Goal: Transaction & Acquisition: Purchase product/service

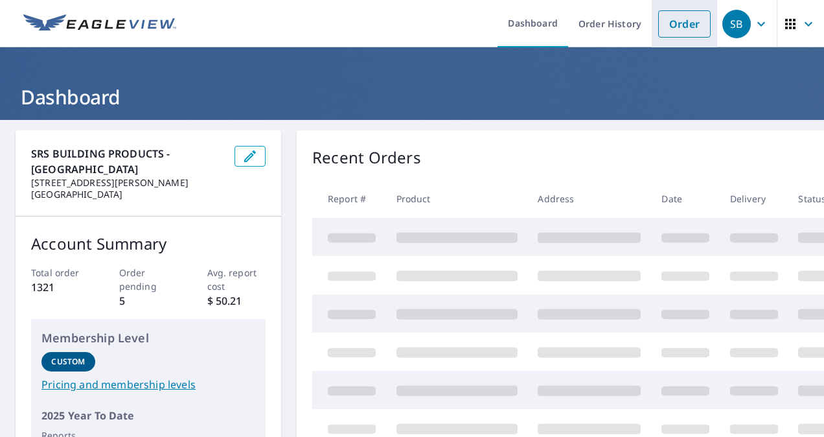
click at [676, 22] on link "Order" at bounding box center [684, 23] width 52 height 27
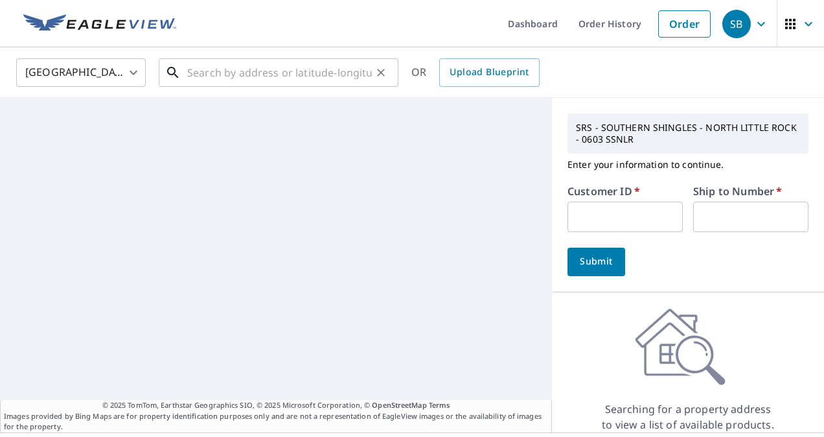
click at [343, 66] on input "text" at bounding box center [279, 72] width 185 height 36
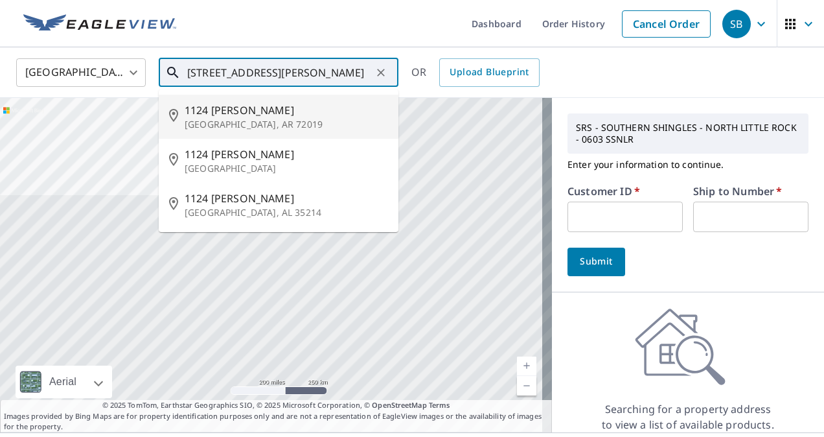
click at [298, 102] on span "1124 [PERSON_NAME]" at bounding box center [286, 110] width 203 height 16
type input "[STREET_ADDRESS][PERSON_NAME]"
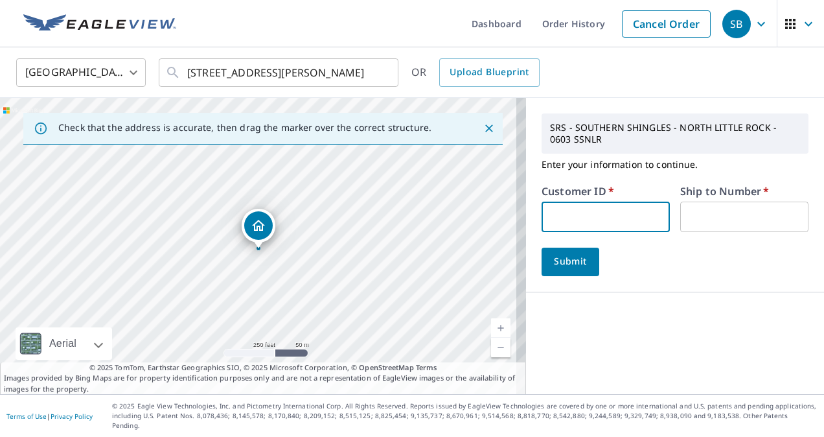
click at [570, 228] on input "text" at bounding box center [605, 216] width 128 height 30
type input "s043834"
click at [691, 213] on input "text" at bounding box center [744, 216] width 128 height 30
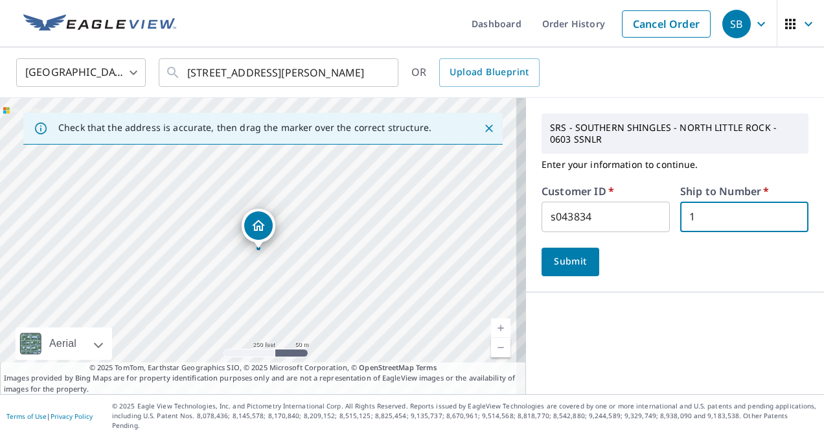
type input "1"
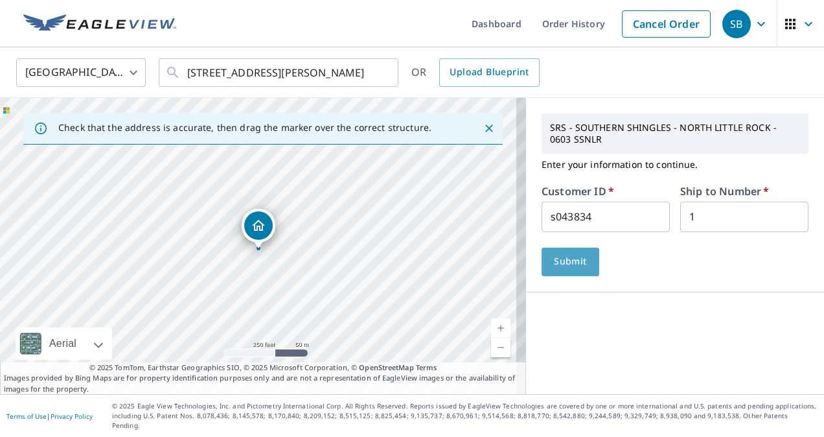
click at [566, 259] on span "Submit" at bounding box center [570, 261] width 37 height 16
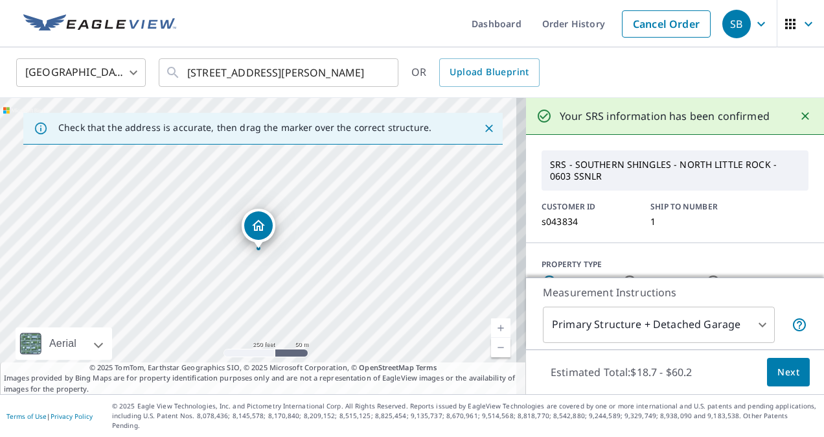
click at [777, 380] on span "Next" at bounding box center [788, 372] width 22 height 16
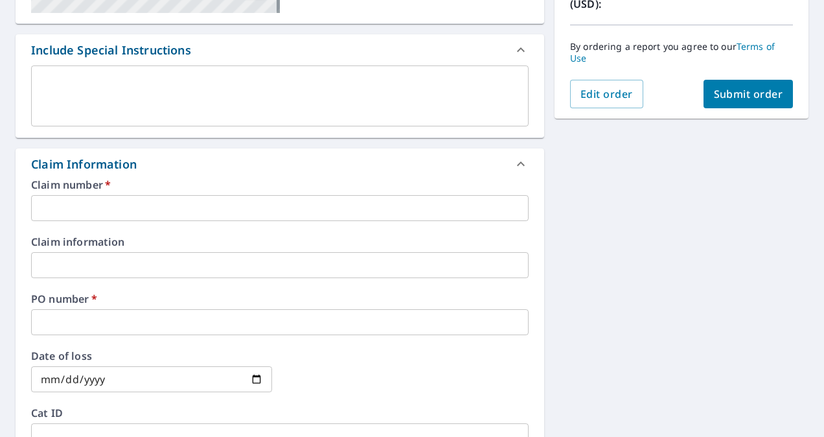
scroll to position [313, 0]
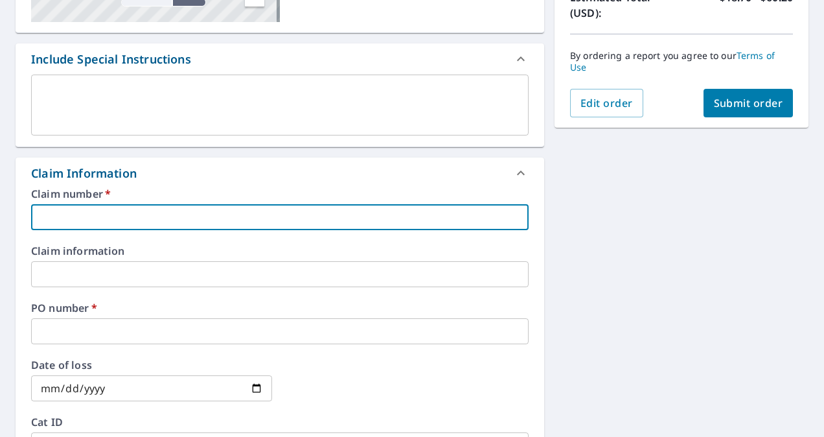
click at [426, 225] on input "text" at bounding box center [279, 217] width 497 height 26
type input "r"
checkbox input "true"
type input "ro"
checkbox input "true"
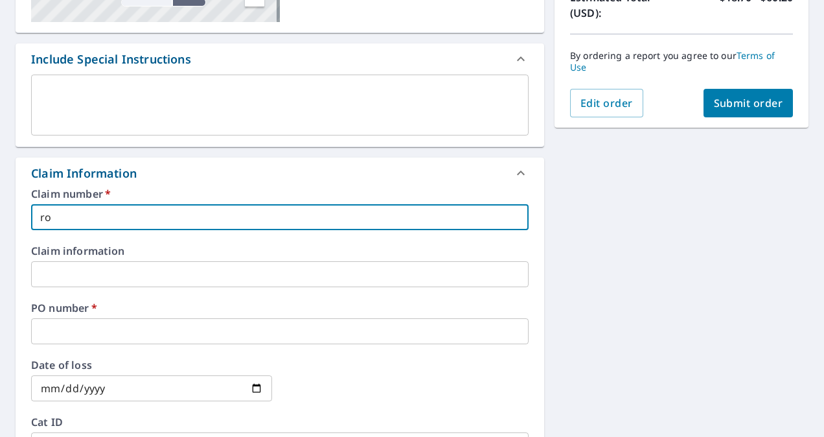
type input "roc"
checkbox input "true"
type input "rocs"
checkbox input "true"
type input "roc"
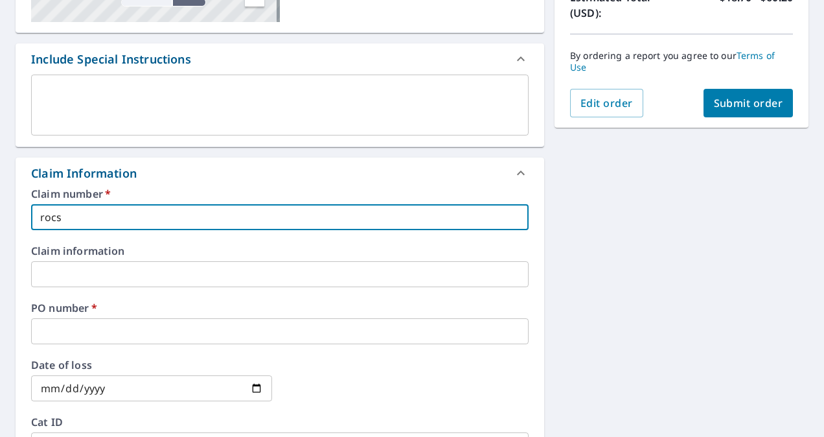
checkbox input "true"
type input "rock"
checkbox input "true"
type input "rocks"
checkbox input "true"
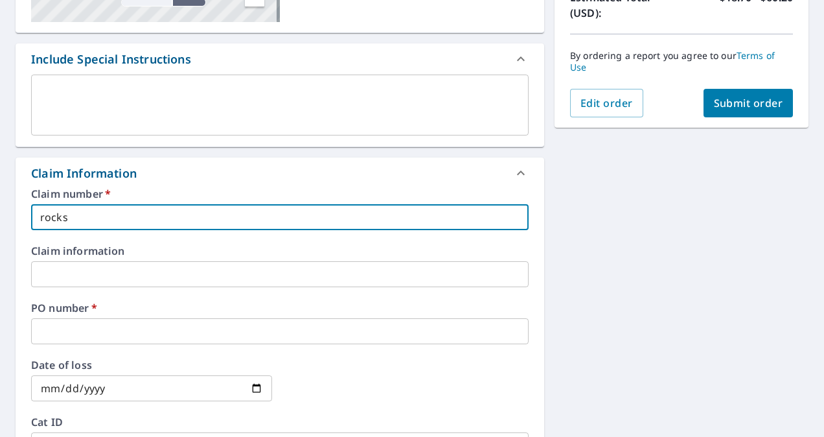
type input "rocks"
checkbox input "true"
type input "rocks f"
checkbox input "true"
type input "rocks fi"
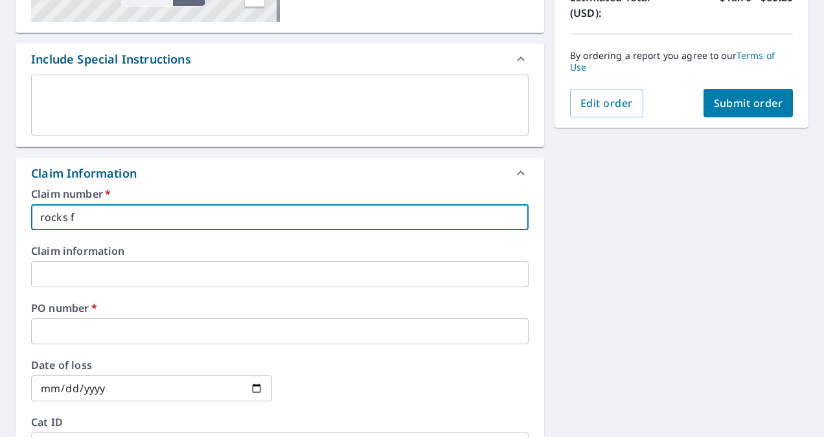
checkbox input "true"
type input "rocks fin"
checkbox input "true"
type input "rocks fine"
checkbox input "true"
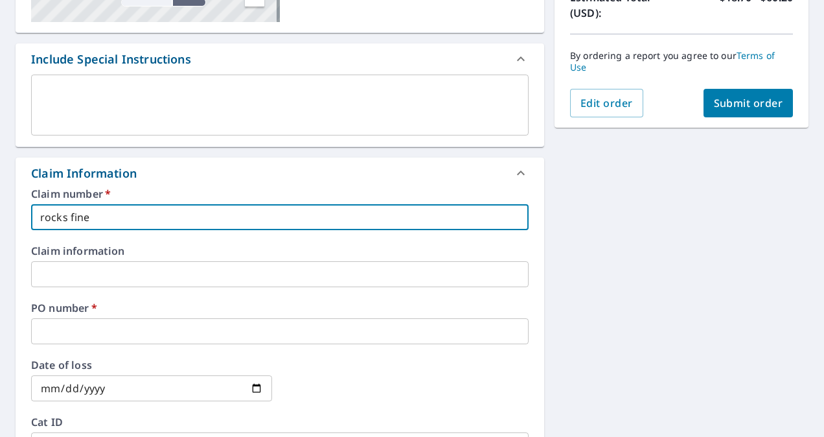
type input "rocks fines"
checkbox input "true"
type input "rocks finest"
checkbox input "true"
type input "rocks finest"
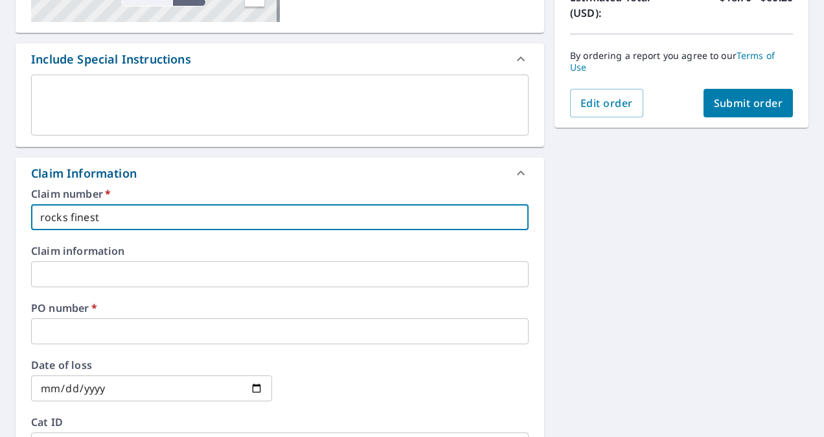
checkbox input "true"
type input "rocks finest c"
checkbox input "true"
type input "rocks finest co"
checkbox input "true"
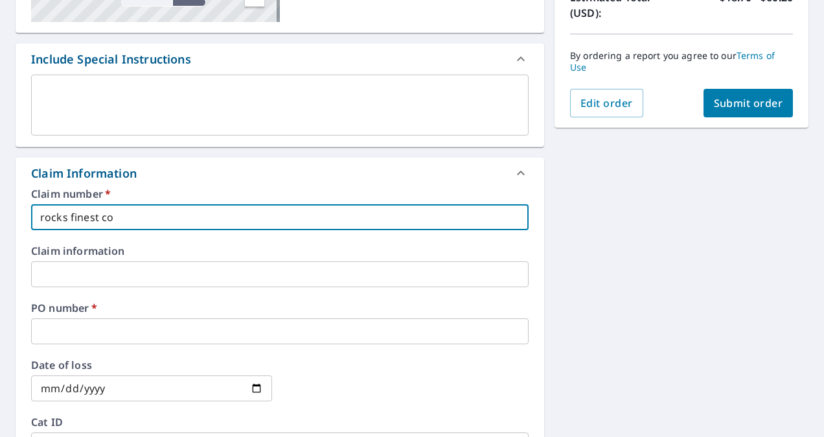
type input "rocks finest con"
checkbox input "true"
type input "rocks finest cont"
checkbox input "true"
type input "rocks finest contr"
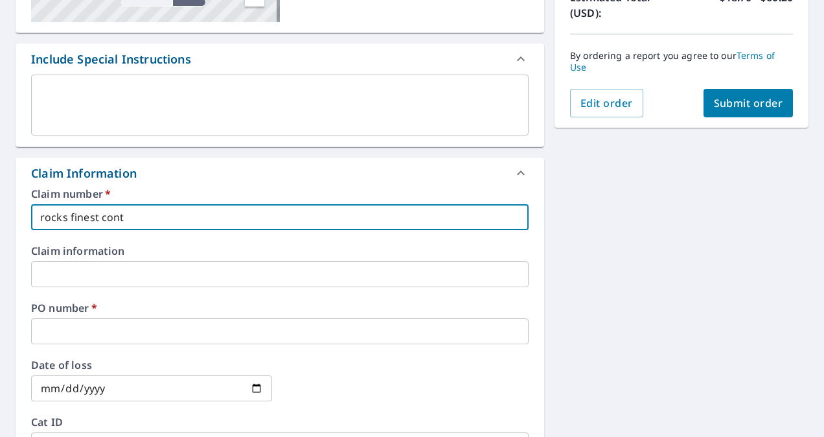
checkbox input "true"
type input "rocks finest contra"
checkbox input "true"
type input "rocks finest contrac"
checkbox input "true"
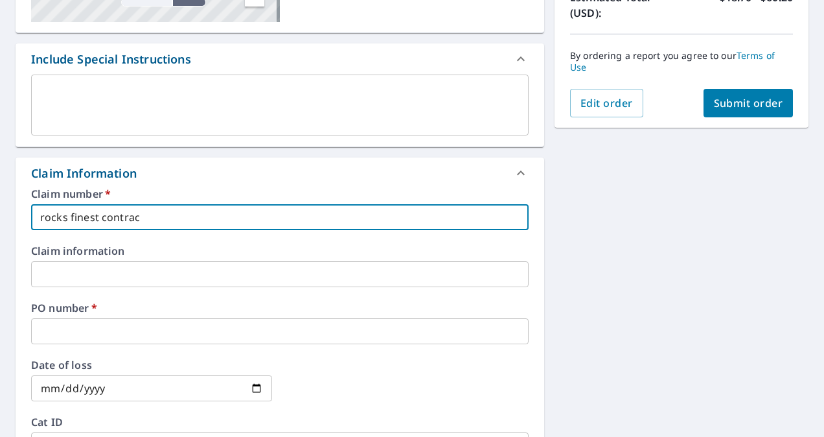
type input "rocks finest contract"
checkbox input "true"
type input "rocks finest contracto"
checkbox input "true"
type input "rocks finest contractor"
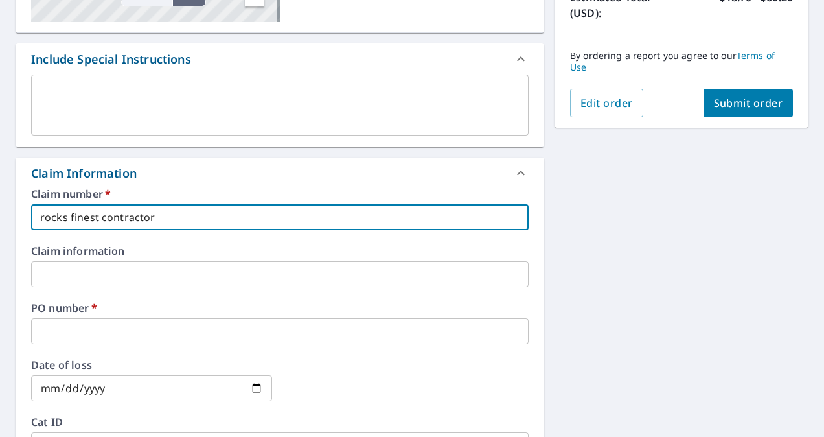
checkbox input "true"
type input "rocks finest contractors"
checkbox input "true"
type input "rocks finest contractors"
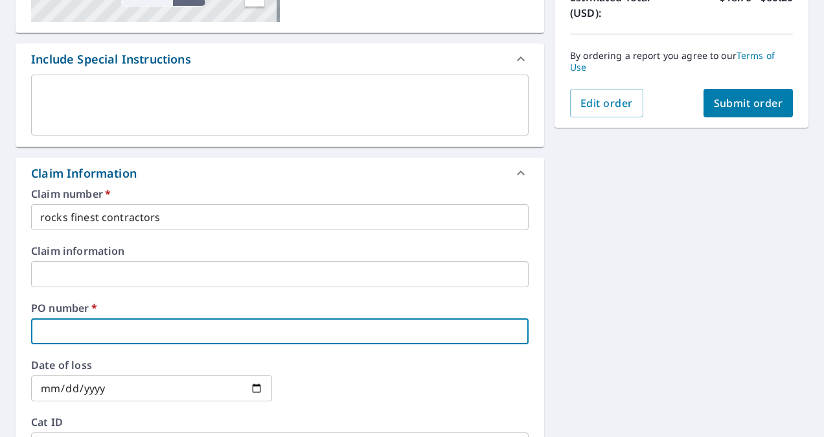
click at [352, 329] on input "text" at bounding box center [279, 331] width 497 height 26
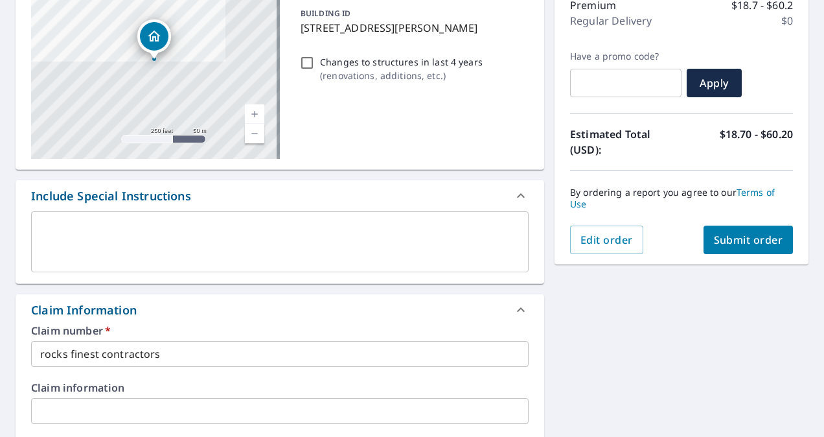
scroll to position [174, 0]
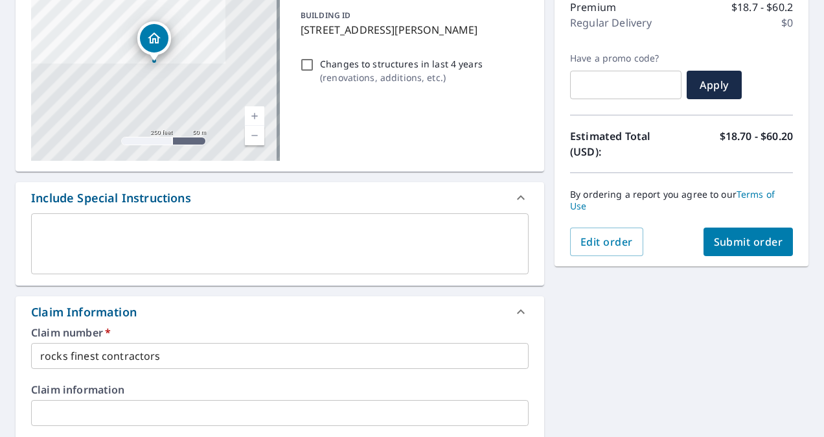
type input "1"
checkbox input "true"
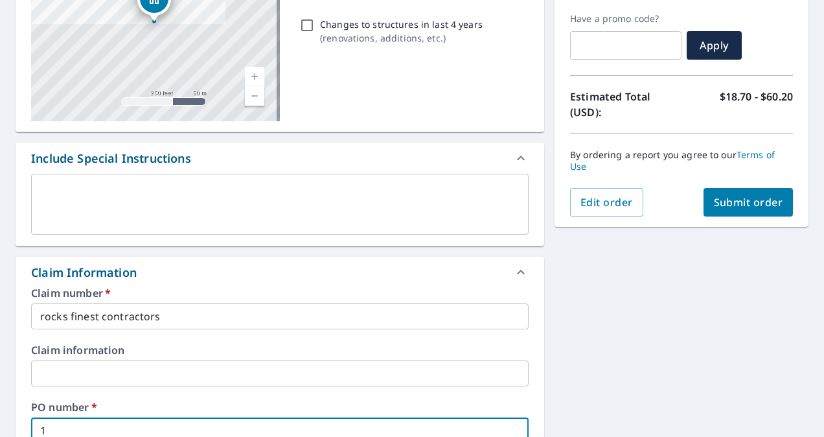
type input "11"
checkbox input "true"
type input "112"
checkbox input "true"
type input "1124"
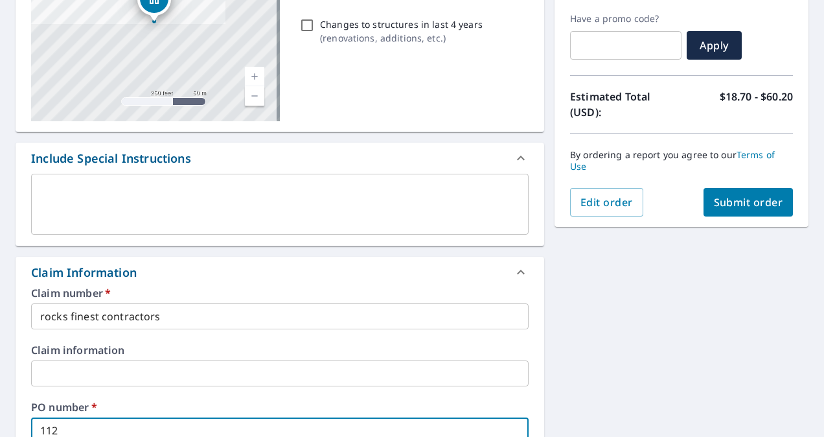
checkbox input "true"
type input "1124"
checkbox input "true"
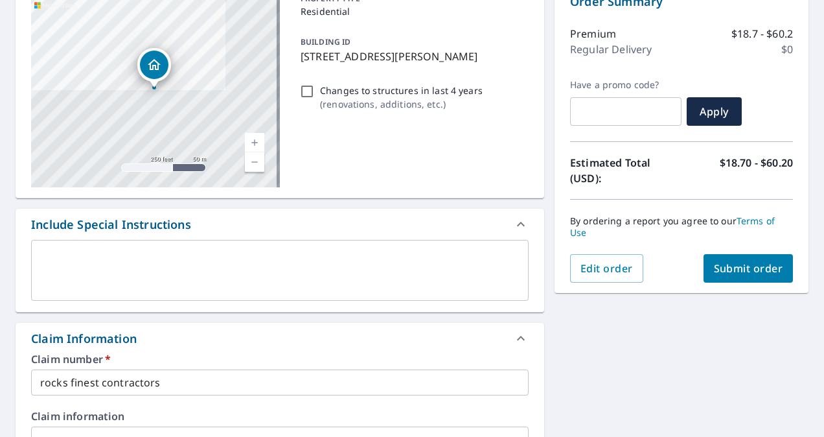
type input "1124 c"
checkbox input "true"
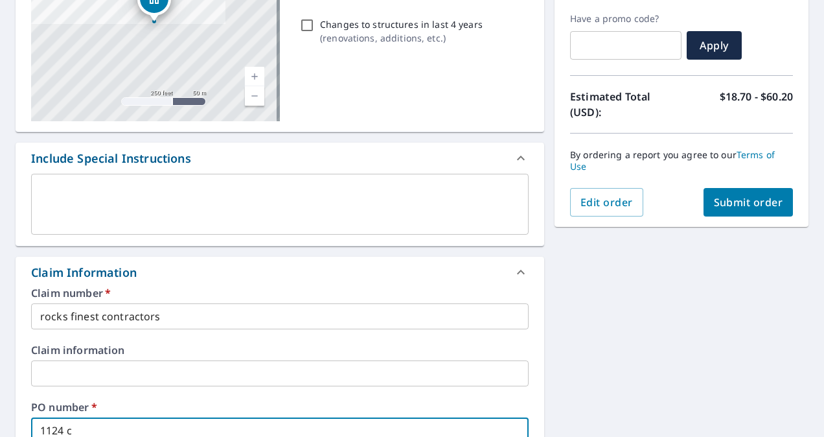
type input "1124 cu"
checkbox input "true"
type input "1124 cur"
checkbox input "true"
type input "1124 [PERSON_NAME]"
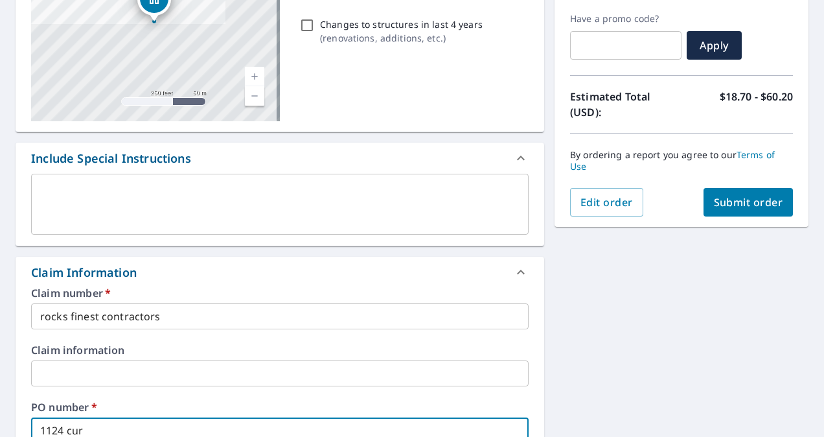
checkbox input "true"
type input "1124 [PERSON_NAME]"
checkbox input "true"
type input "1124 [PERSON_NAME]"
checkbox input "true"
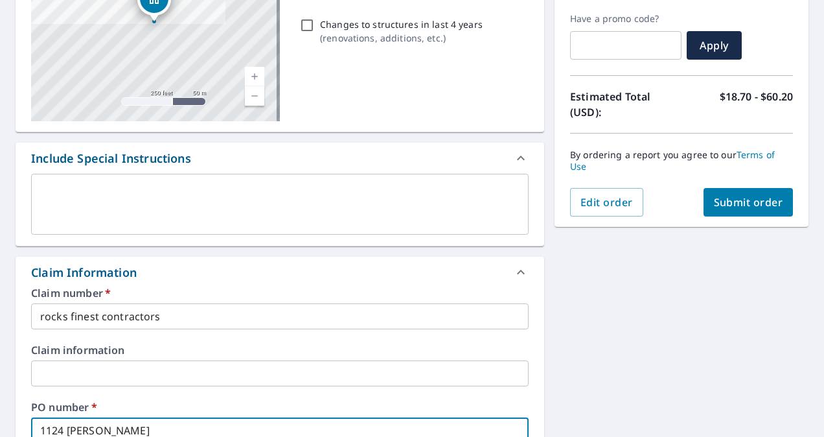
type input "1124 [PERSON_NAME]"
checkbox input "true"
type input "1124 [PERSON_NAME]"
checkbox input "true"
type input "1124 [PERSON_NAME] la"
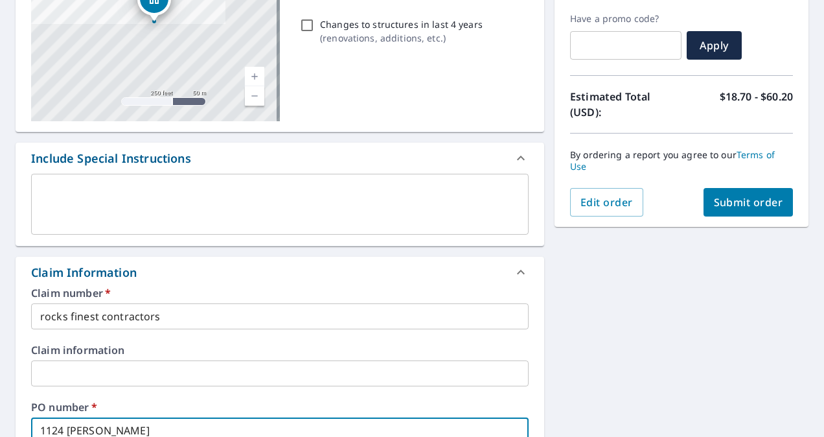
checkbox input "true"
type input "1124 [PERSON_NAME]"
checkbox input "true"
type input "[STREET_ADDRESS][PERSON_NAME]"
checkbox input "true"
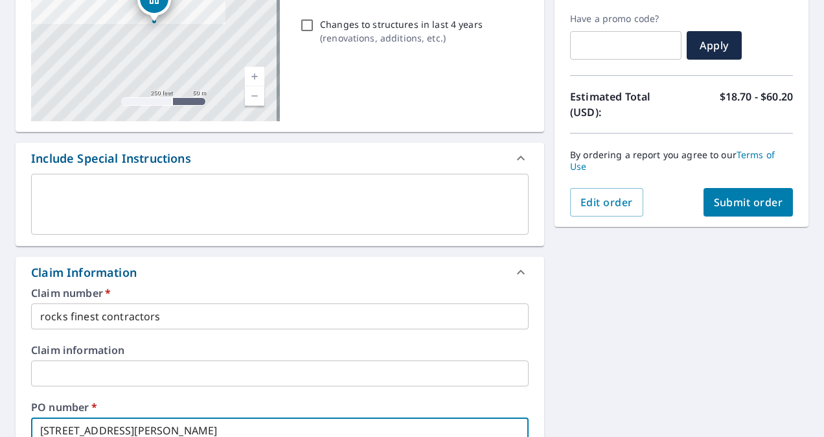
type input "[STREET_ADDRESS][PERSON_NAME]"
checkbox input "true"
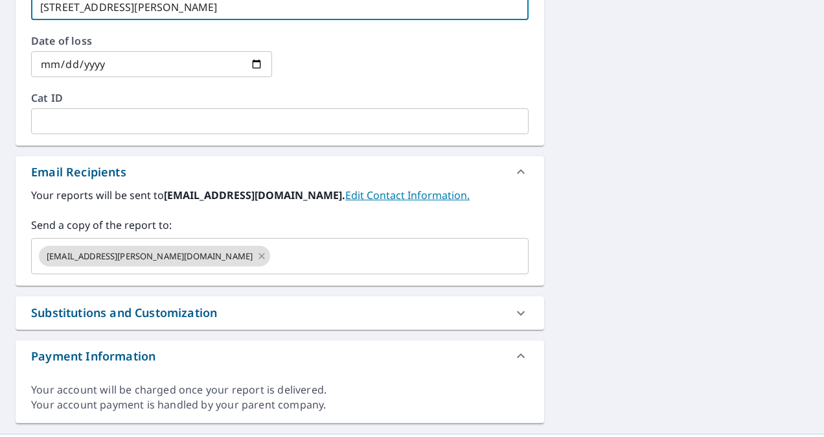
scroll to position [639, 0]
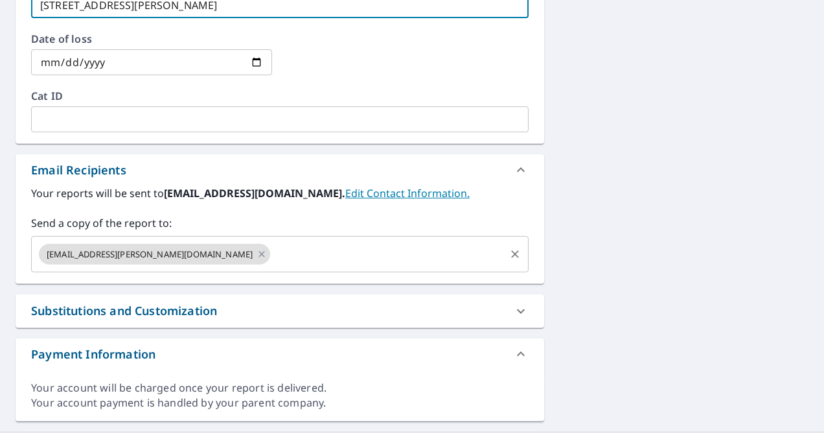
type input "[STREET_ADDRESS][PERSON_NAME]"
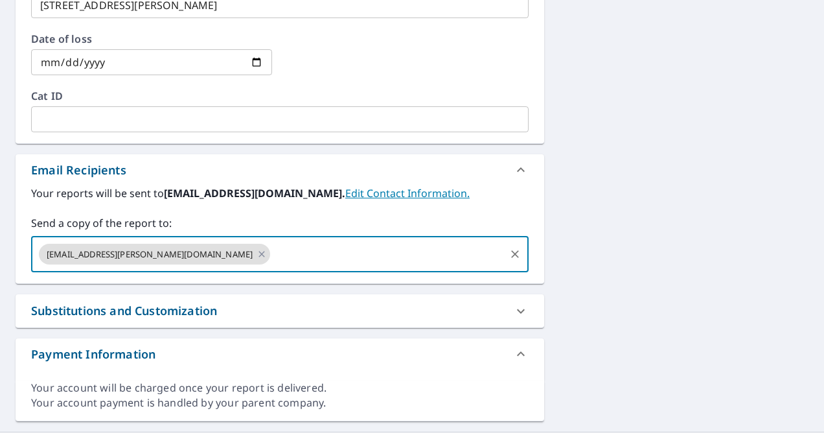
click at [329, 256] on input "text" at bounding box center [387, 254] width 231 height 25
checkbox input "true"
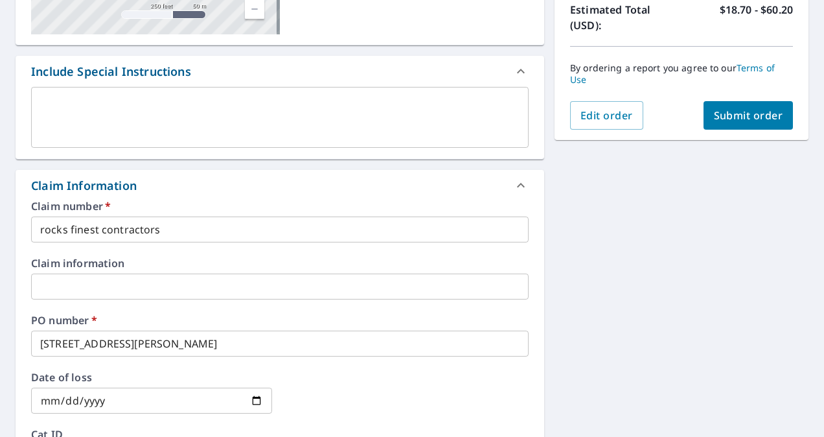
scroll to position [215, 0]
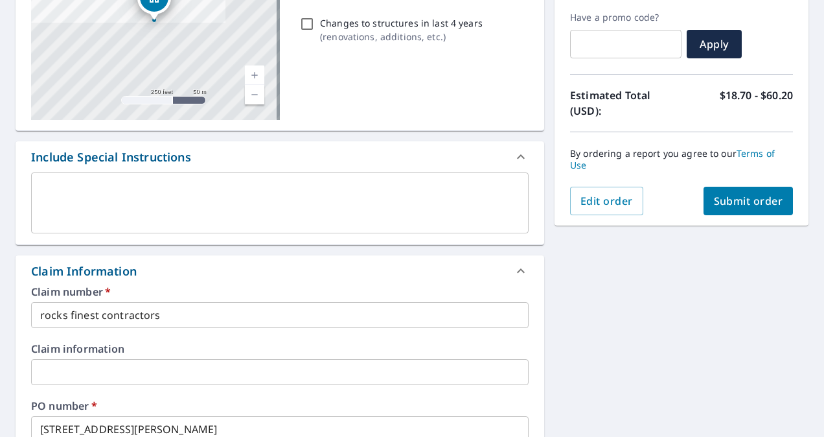
type input "[EMAIL_ADDRESS][PERSON_NAME][DOMAIN_NAME]"
click at [721, 189] on button "Submit order" at bounding box center [748, 201] width 90 height 28
checkbox input "true"
